Goal: Navigation & Orientation: Find specific page/section

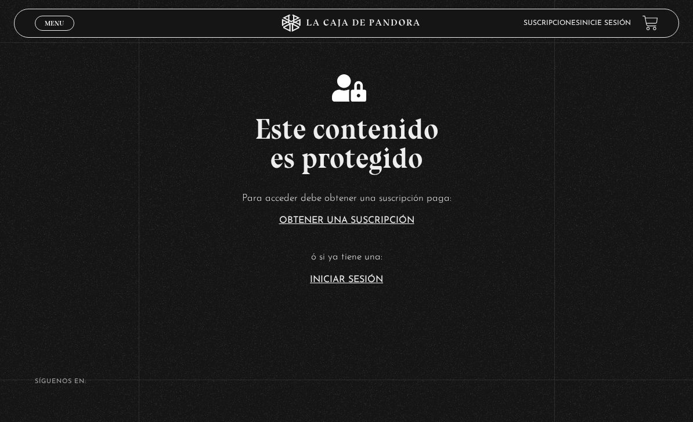
click at [394, 266] on p "ó si ya tiene una:" at bounding box center [346, 257] width 693 height 18
click at [380, 284] on link "Iniciar Sesión" at bounding box center [346, 279] width 73 height 9
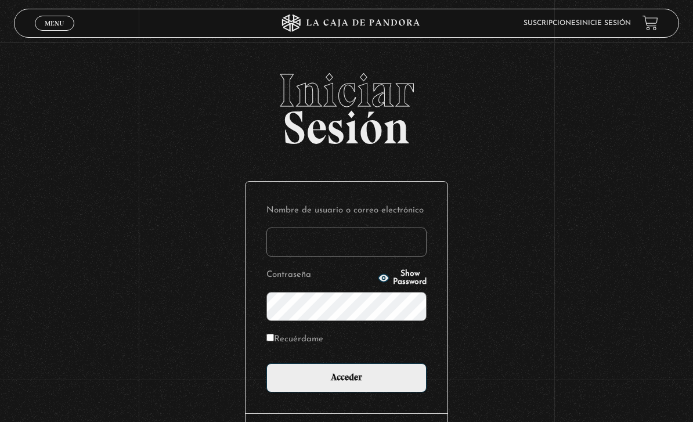
type input "Kim M"
click at [346, 383] on input "Acceder" at bounding box center [346, 377] width 160 height 29
click at [398, 379] on input "Acceder" at bounding box center [346, 377] width 160 height 29
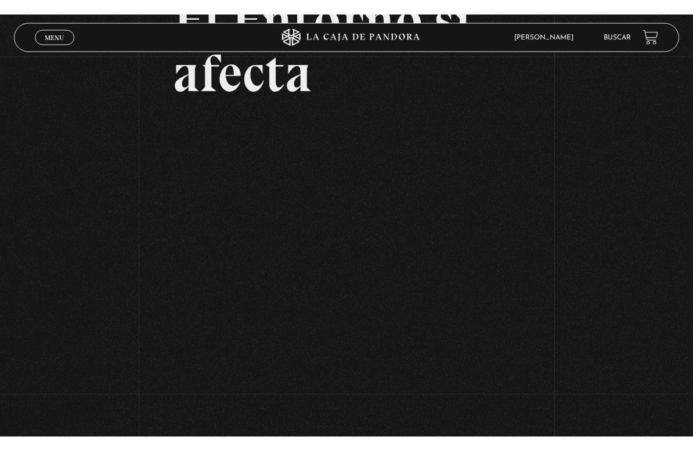
scroll to position [14, 0]
